Goal: Navigation & Orientation: Find specific page/section

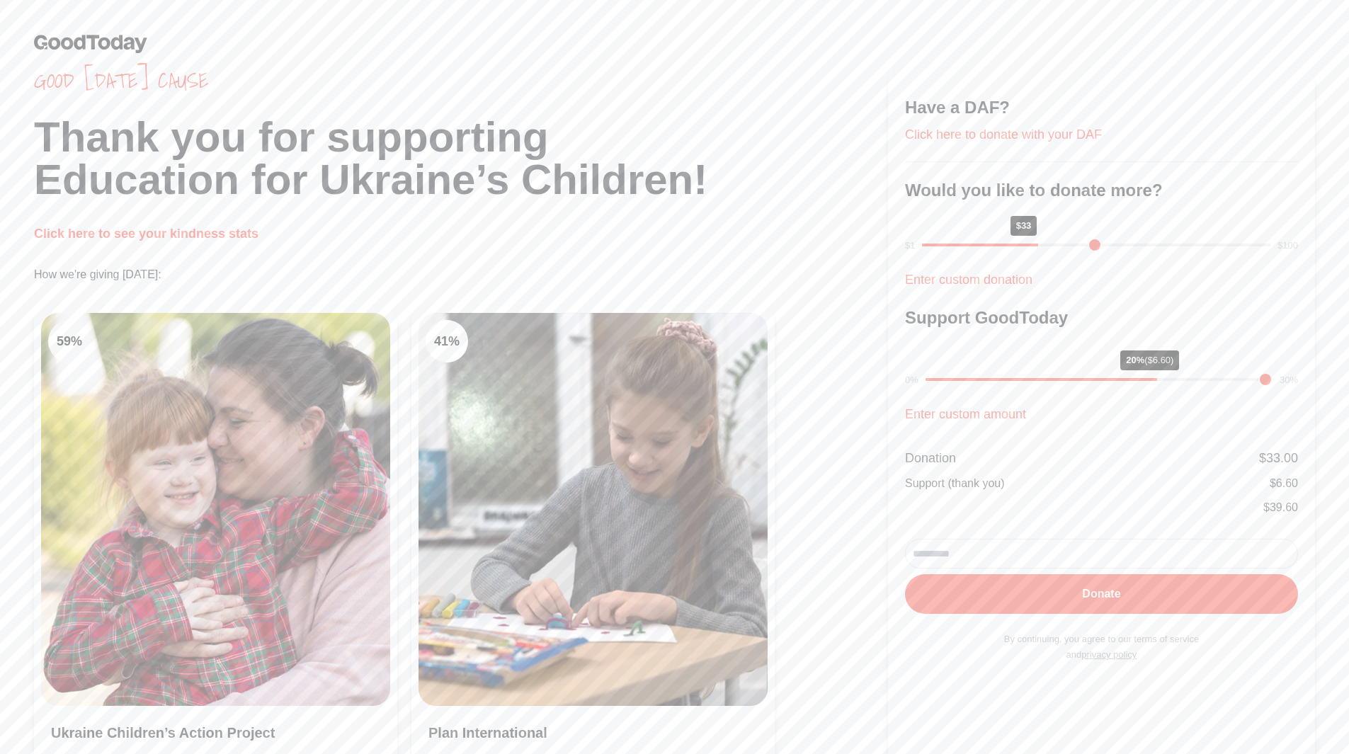
drag, startPoint x: 1045, startPoint y: 379, endPoint x: 1160, endPoint y: 384, distance: 114.8
type input "**"
click at [1160, 381] on input "range" at bounding box center [1098, 379] width 347 height 3
